Goal: Find specific page/section

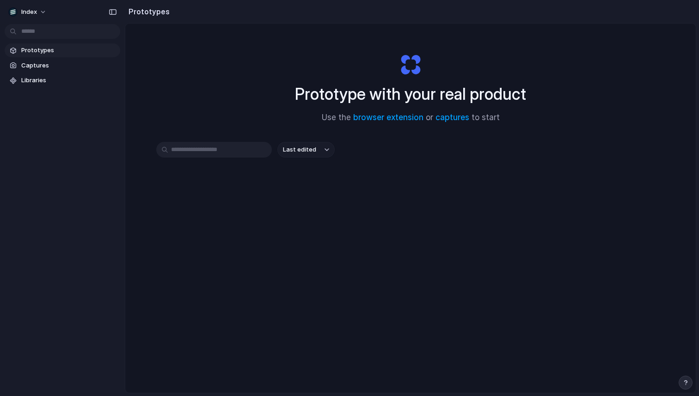
click at [217, 79] on div "Prototype with your real product Use the browser extension or captures to start…" at bounding box center [410, 233] width 571 height 419
